Goal: Task Accomplishment & Management: Use online tool/utility

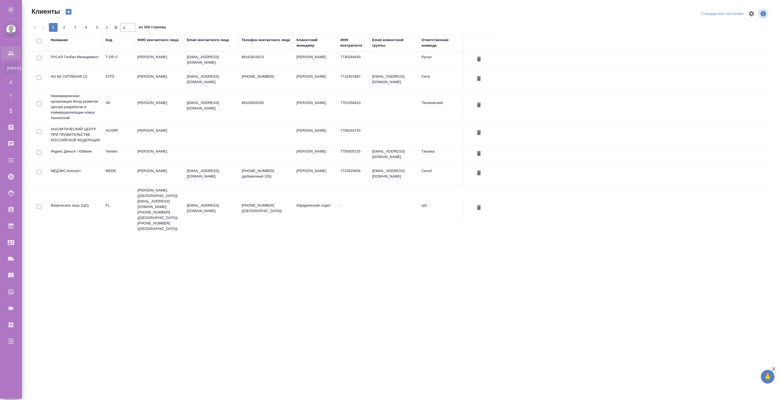
select select "RU"
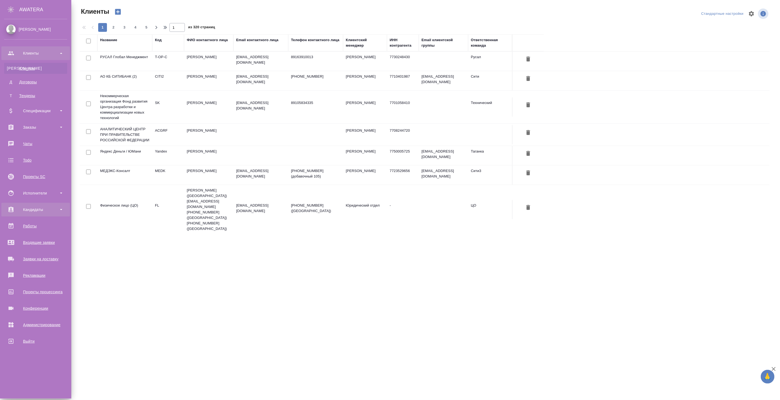
click at [42, 208] on div "Кандидаты" at bounding box center [35, 209] width 63 height 8
click at [39, 227] on div "Подбор исполнителей" at bounding box center [36, 224] width 58 height 5
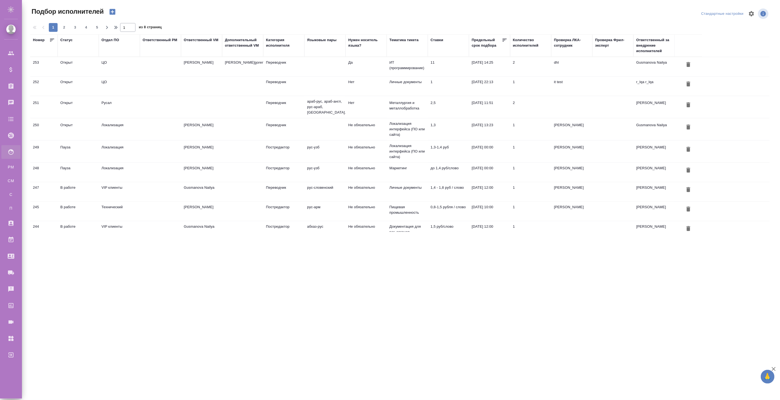
click at [261, 142] on td at bounding box center [242, 151] width 41 height 19
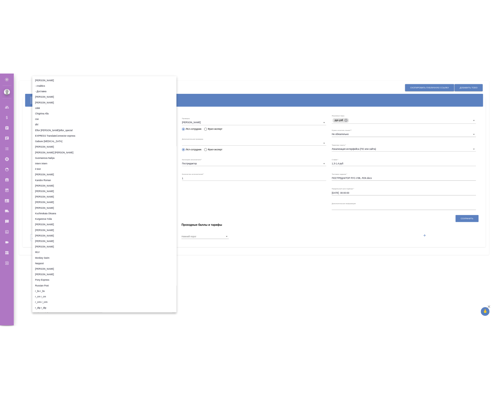
scroll to position [3213, 0]
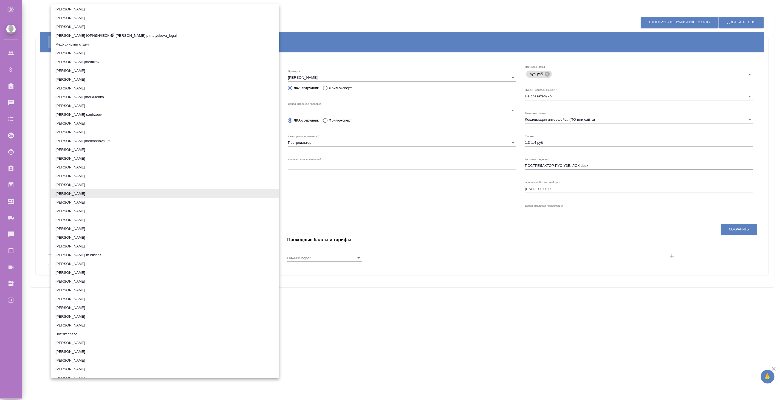
click at [109, 201] on li "Мухин Павел" at bounding box center [165, 202] width 228 height 9
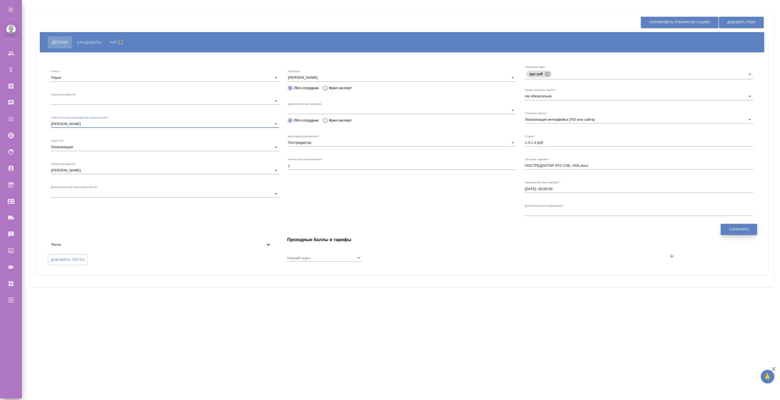
click at [737, 232] on button "Сохранить" at bounding box center [739, 229] width 36 height 11
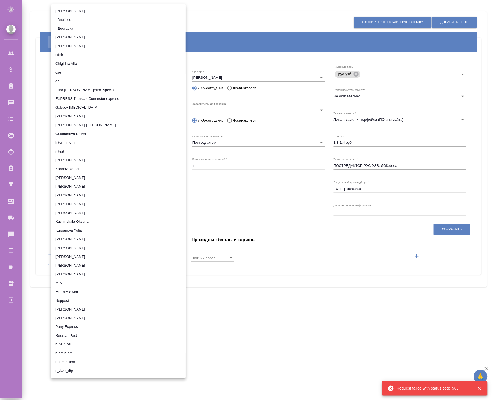
scroll to position [3222, 0]
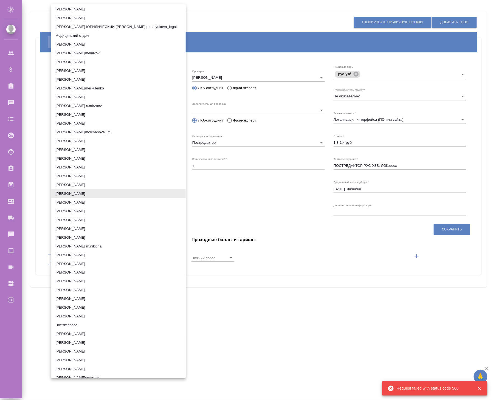
click at [109, 172] on li "Мур Анастасия" at bounding box center [118, 176] width 135 height 9
type input "662a25c492f664786ae2d17d"
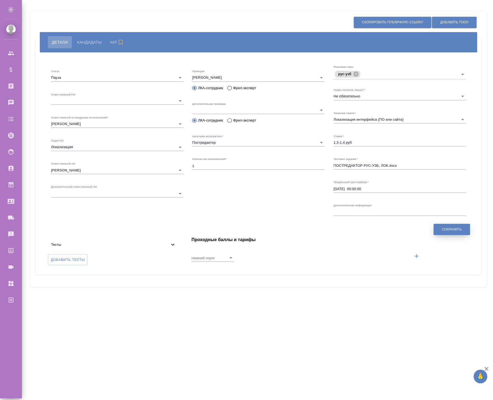
click at [448, 230] on span "Сохранить" at bounding box center [452, 229] width 20 height 5
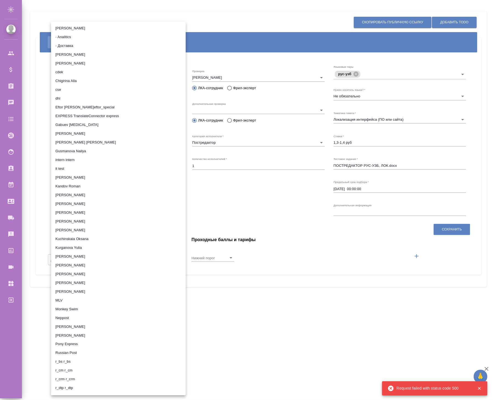
click at [87, 133] on li "Gamarina Valentina" at bounding box center [118, 133] width 135 height 9
type input "5fa3aecfe427e05af989455f"
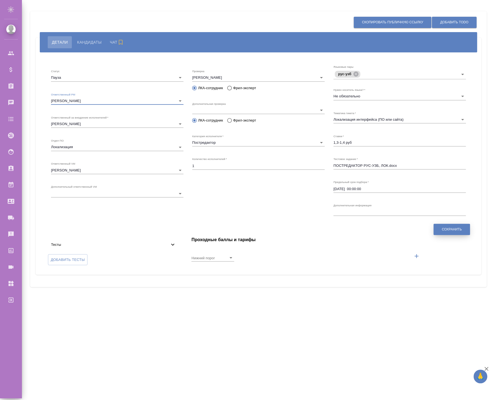
click at [447, 228] on span "Сохранить" at bounding box center [452, 229] width 20 height 5
